Goal: Complete application form

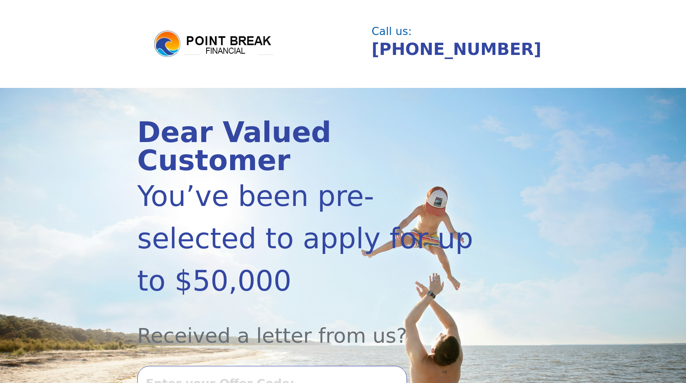
click at [182, 366] on input "text" at bounding box center [272, 383] width 270 height 35
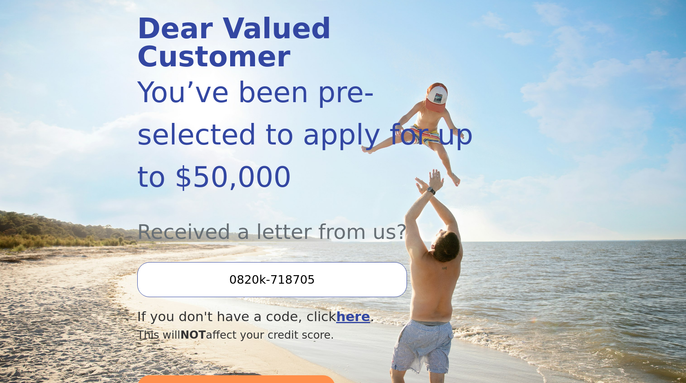
scroll to position [122, 0]
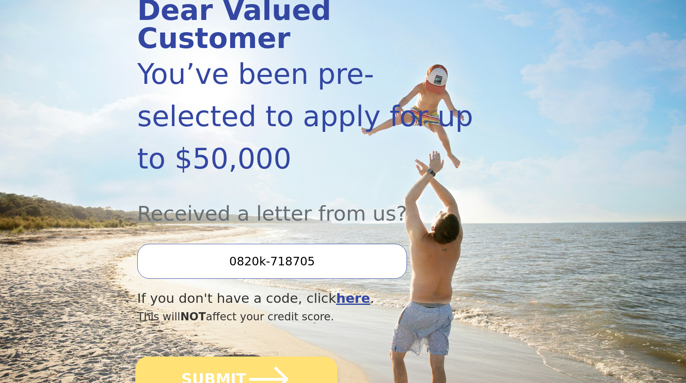
type input "0820k-718705"
click at [197, 357] on button "SUBMIT" at bounding box center [236, 380] width 202 height 46
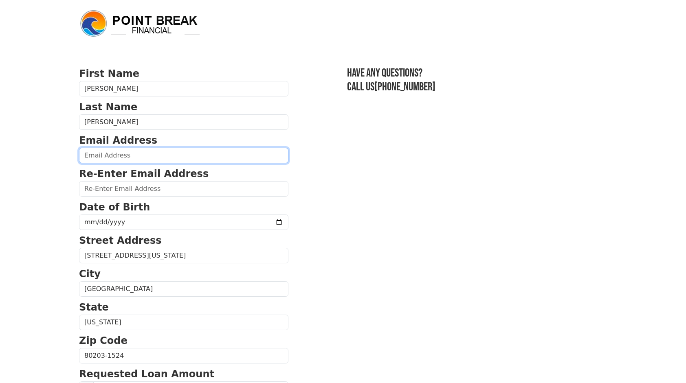
click at [101, 156] on input "email" at bounding box center [183, 155] width 209 height 15
type input "[EMAIL_ADDRESS][DOMAIN_NAME]"
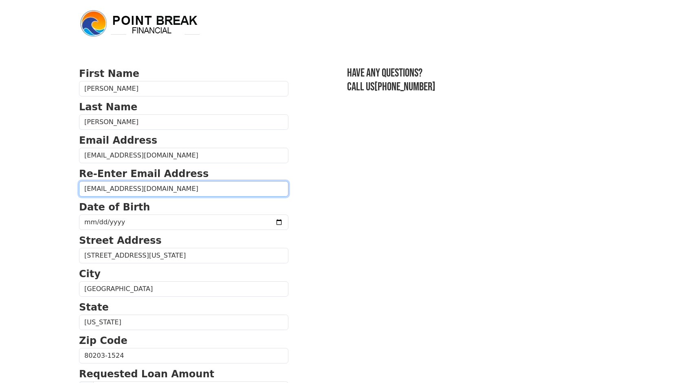
type input "[EMAIL_ADDRESS][DOMAIN_NAME]"
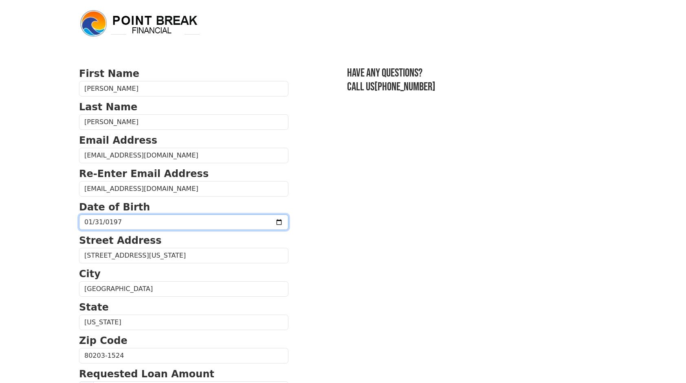
type input "[DATE]"
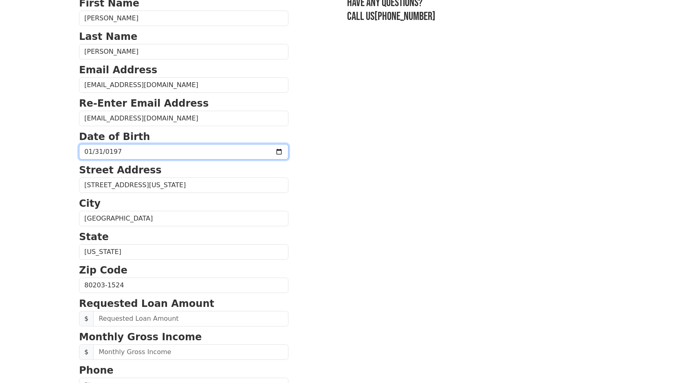
scroll to position [81, 0]
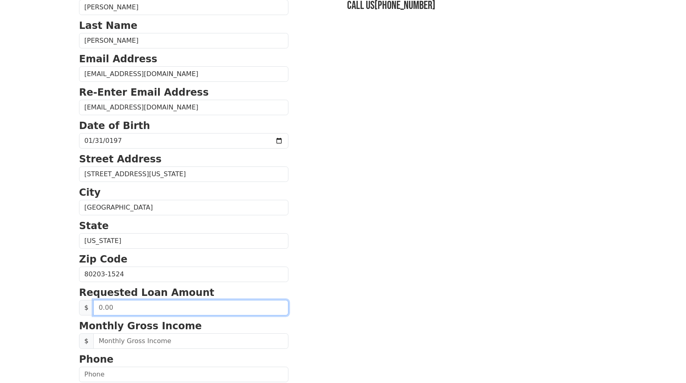
click at [134, 303] on input "text" at bounding box center [190, 307] width 195 height 15
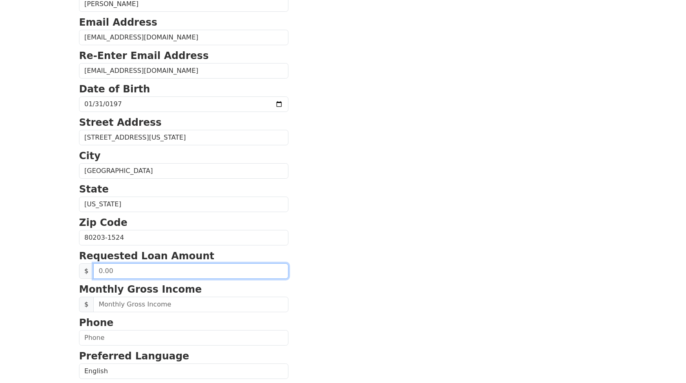
scroll to position [163, 0]
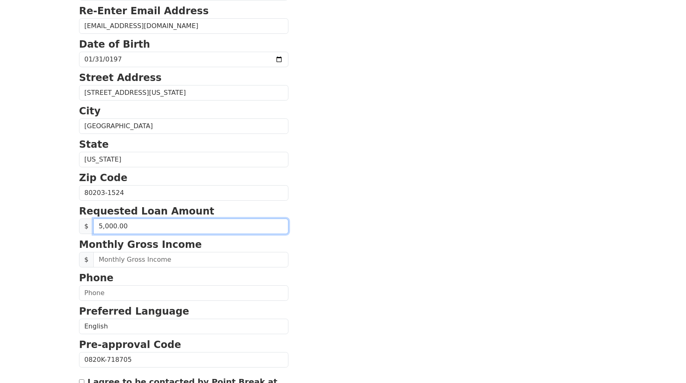
type input "50,000.00"
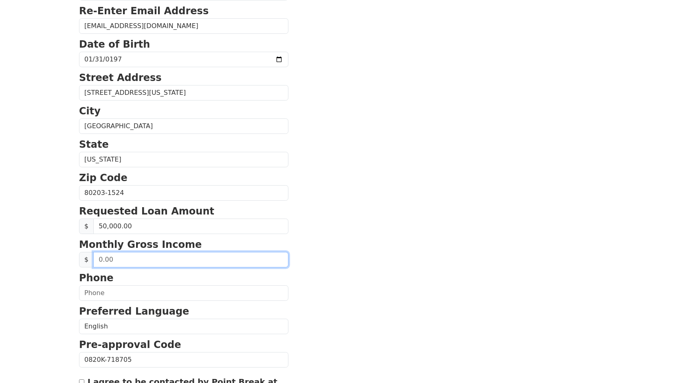
click at [117, 259] on input "text" at bounding box center [190, 259] width 195 height 15
type input "8,500.00"
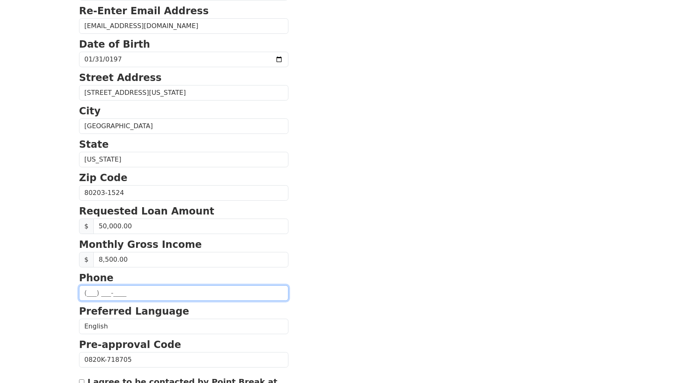
click at [97, 288] on input "text" at bounding box center [183, 292] width 209 height 15
type input "[PHONE_NUMBER]"
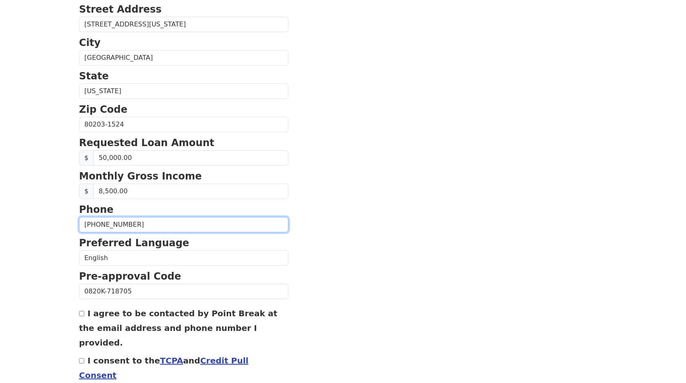
scroll to position [244, 0]
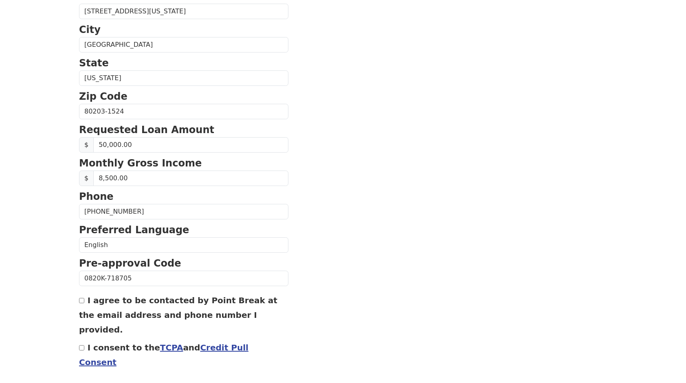
click at [81, 298] on input "I agree to be contacted by Point Break at the email address and phone number I …" at bounding box center [81, 300] width 5 height 5
checkbox input "true"
click at [80, 345] on input "I consent to the TCPA and Credit Pull Consent" at bounding box center [81, 347] width 5 height 5
checkbox input "true"
